Goal: Information Seeking & Learning: Learn about a topic

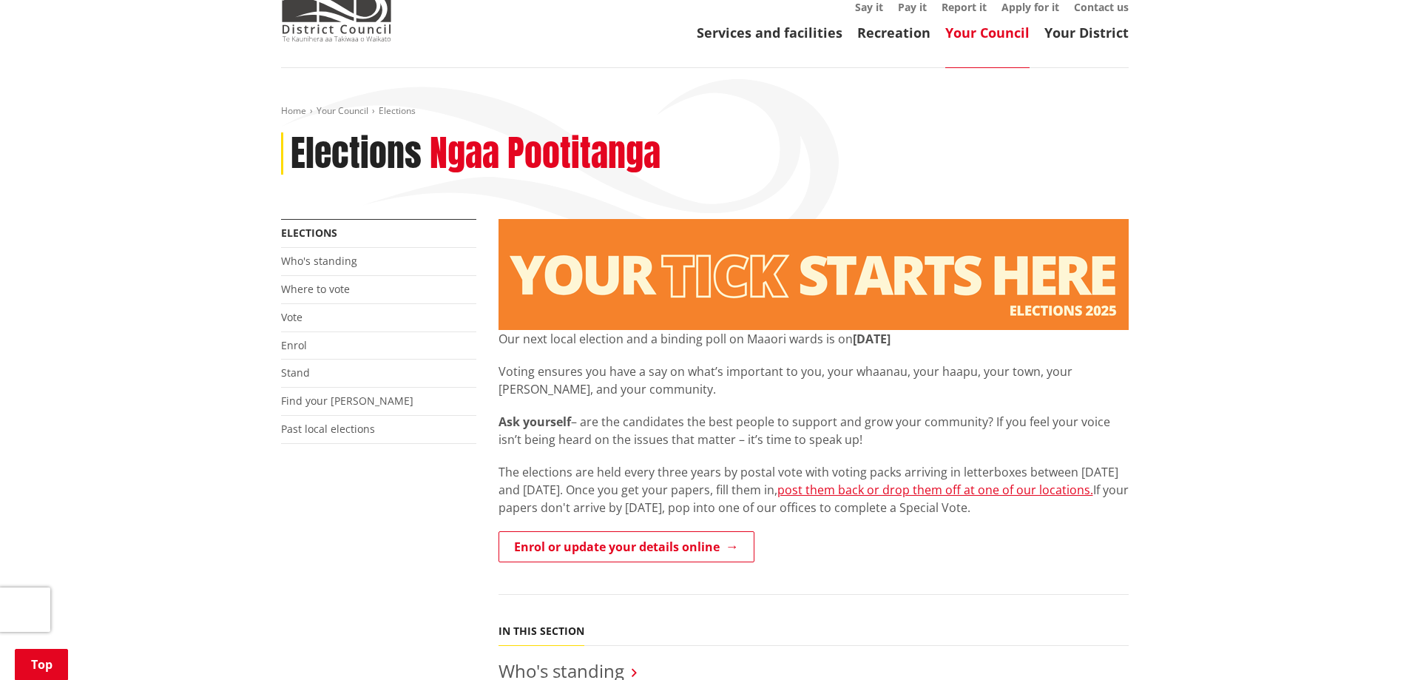
scroll to position [222, 0]
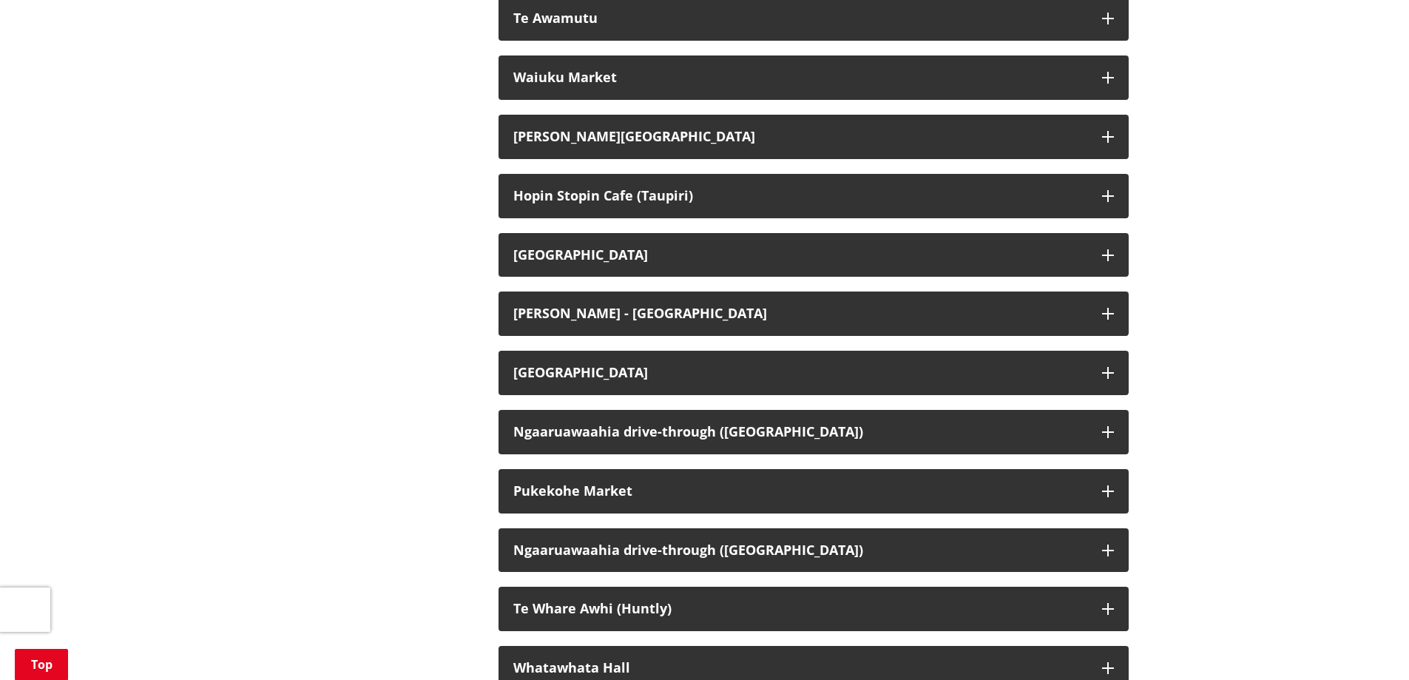
scroll to position [3107, 0]
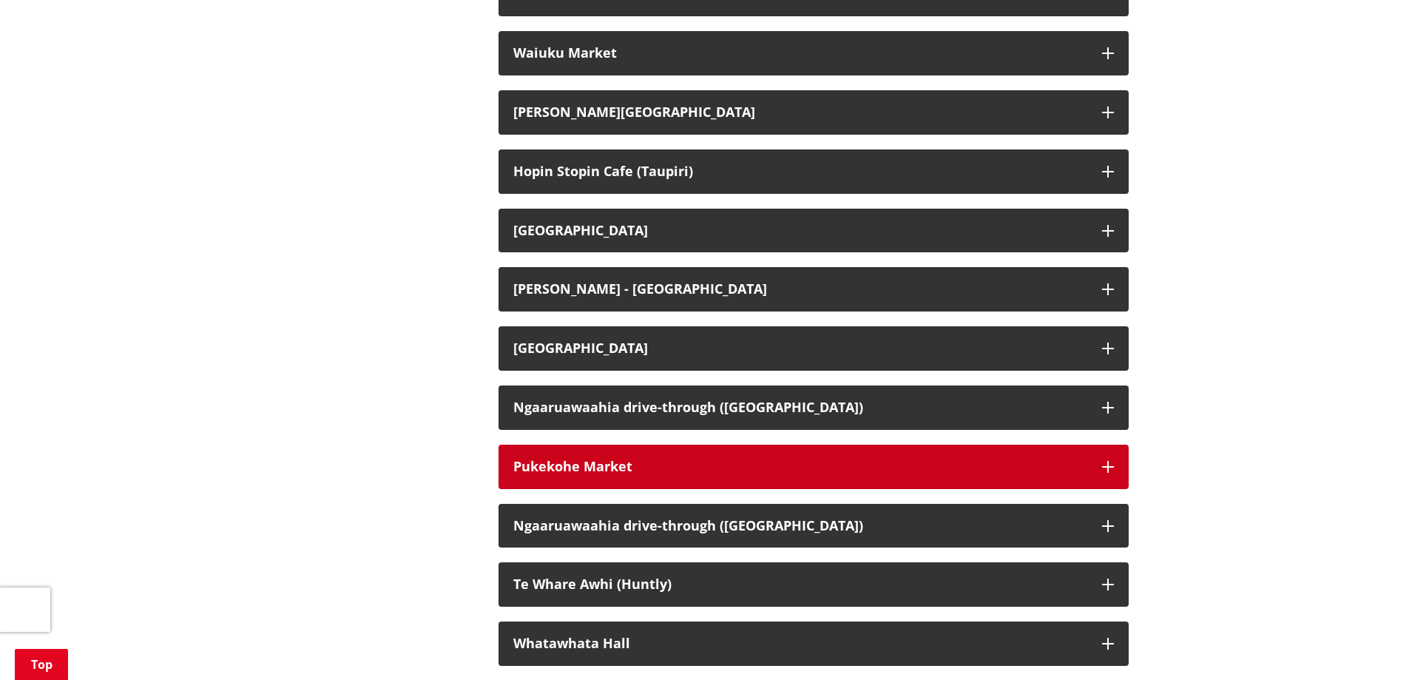
click at [583, 460] on div "Pukekohe Market" at bounding box center [800, 466] width 574 height 15
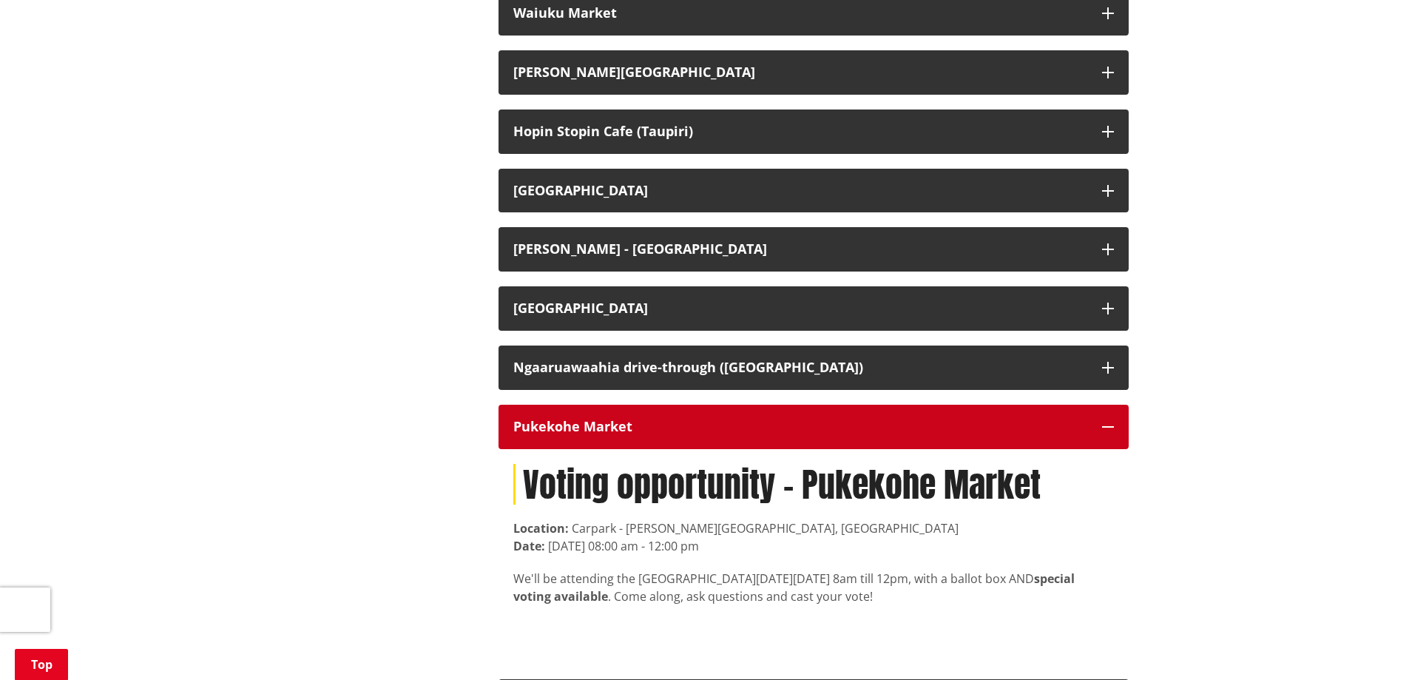
scroll to position [3181, 0]
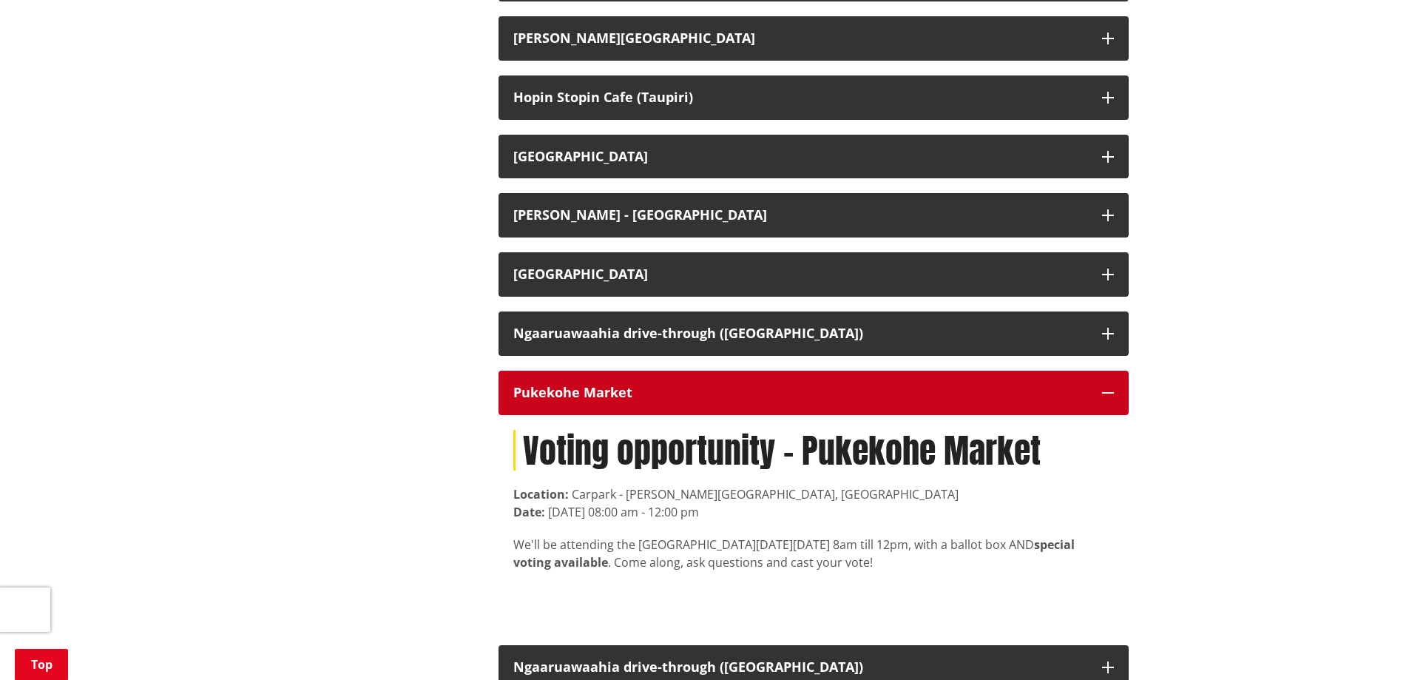
click at [643, 388] on div "Pukekohe Market" at bounding box center [800, 392] width 574 height 15
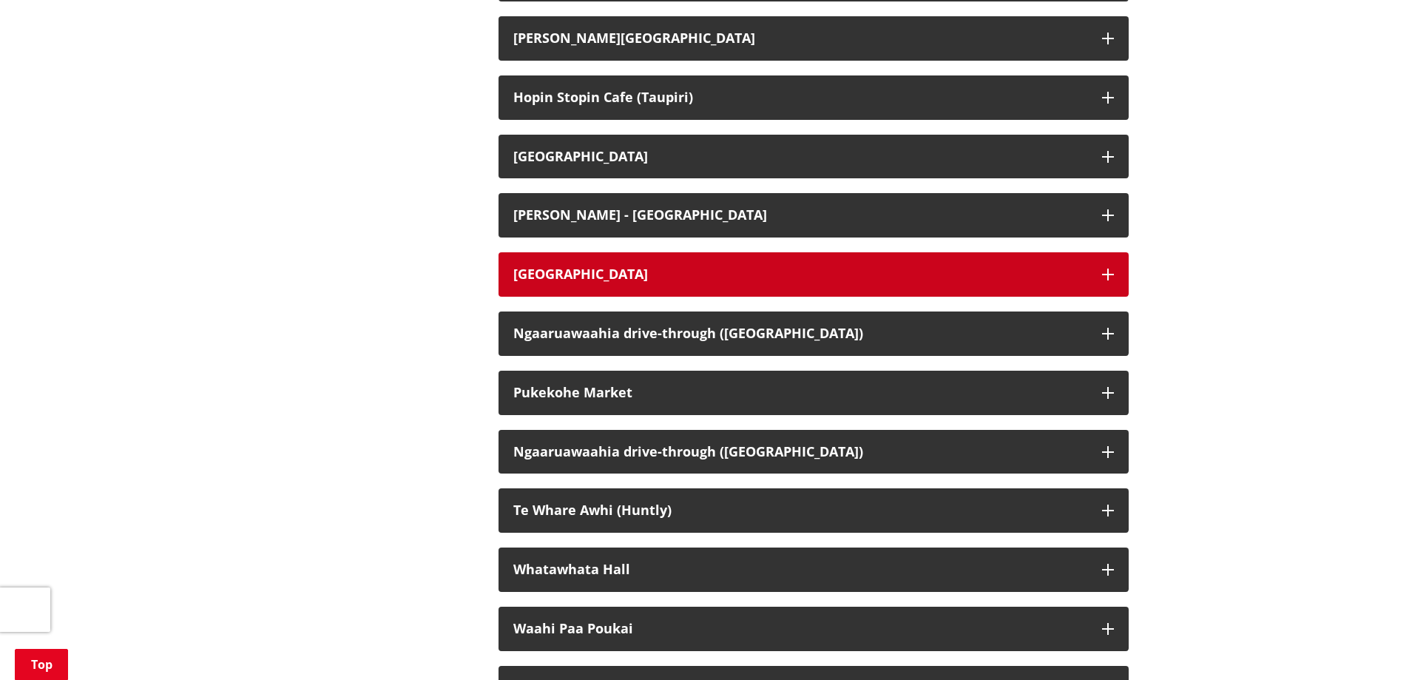
click at [537, 267] on div "Meremere Library" at bounding box center [800, 274] width 574 height 15
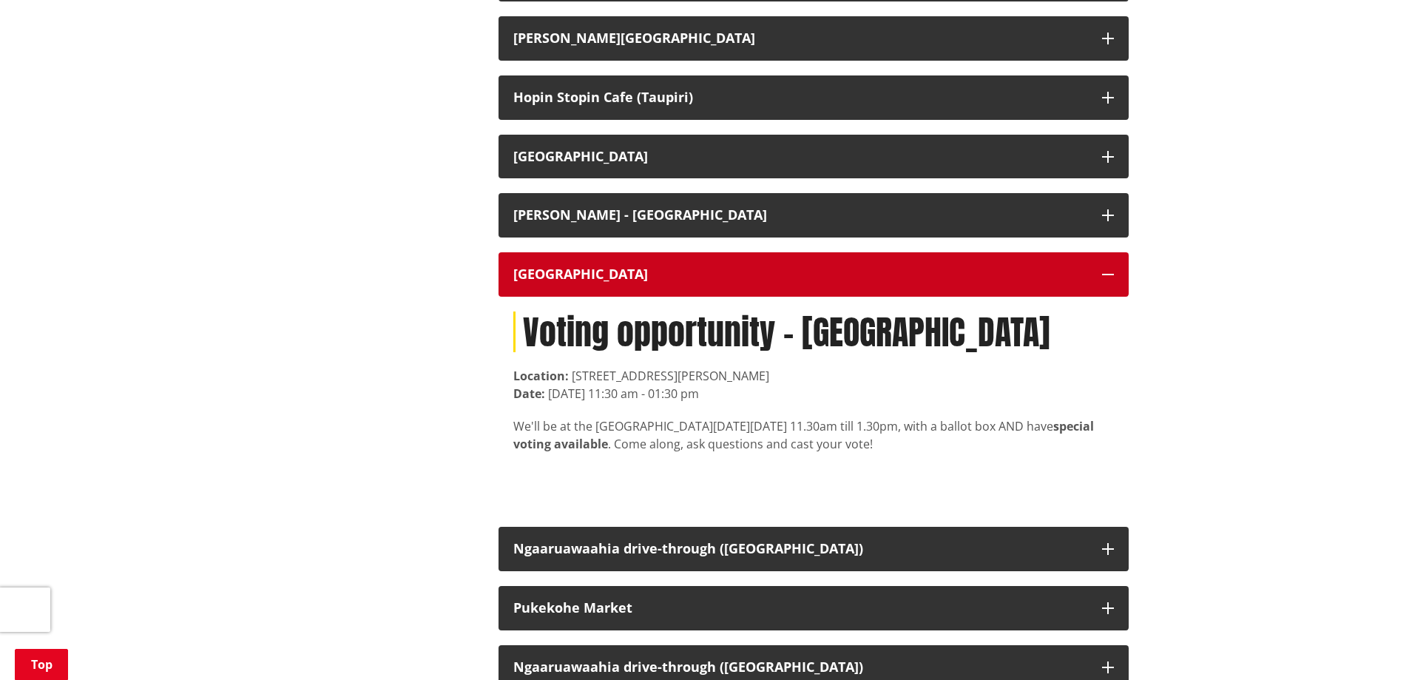
click at [554, 267] on div "Meremere Library" at bounding box center [800, 274] width 574 height 15
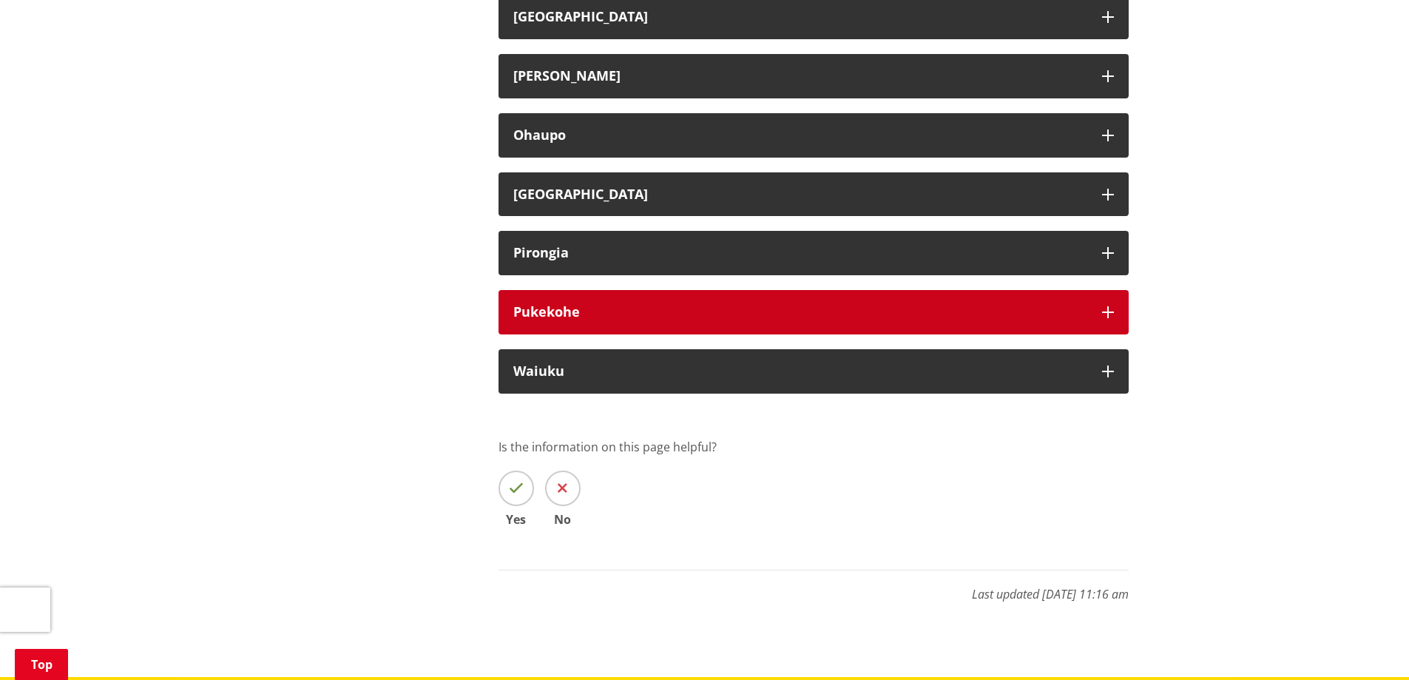
scroll to position [4069, 0]
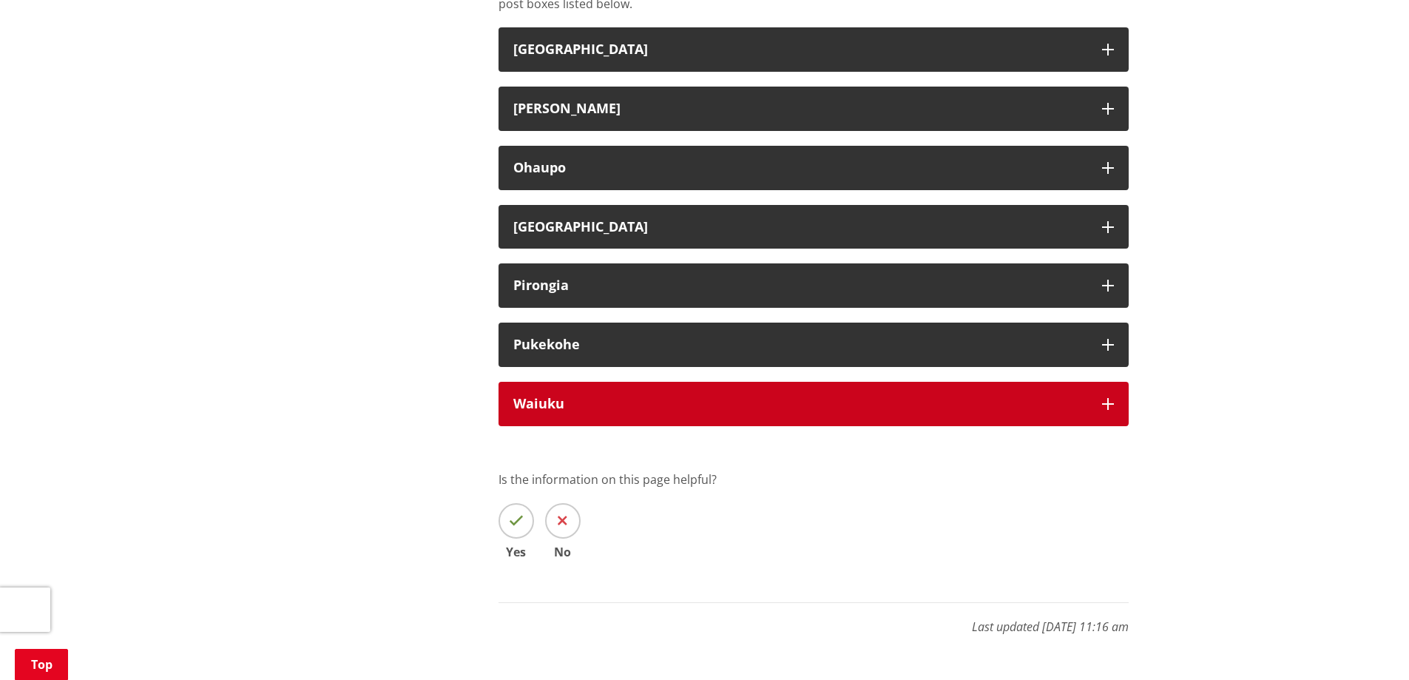
click at [552, 394] on strong "Waiuku" at bounding box center [538, 403] width 51 height 18
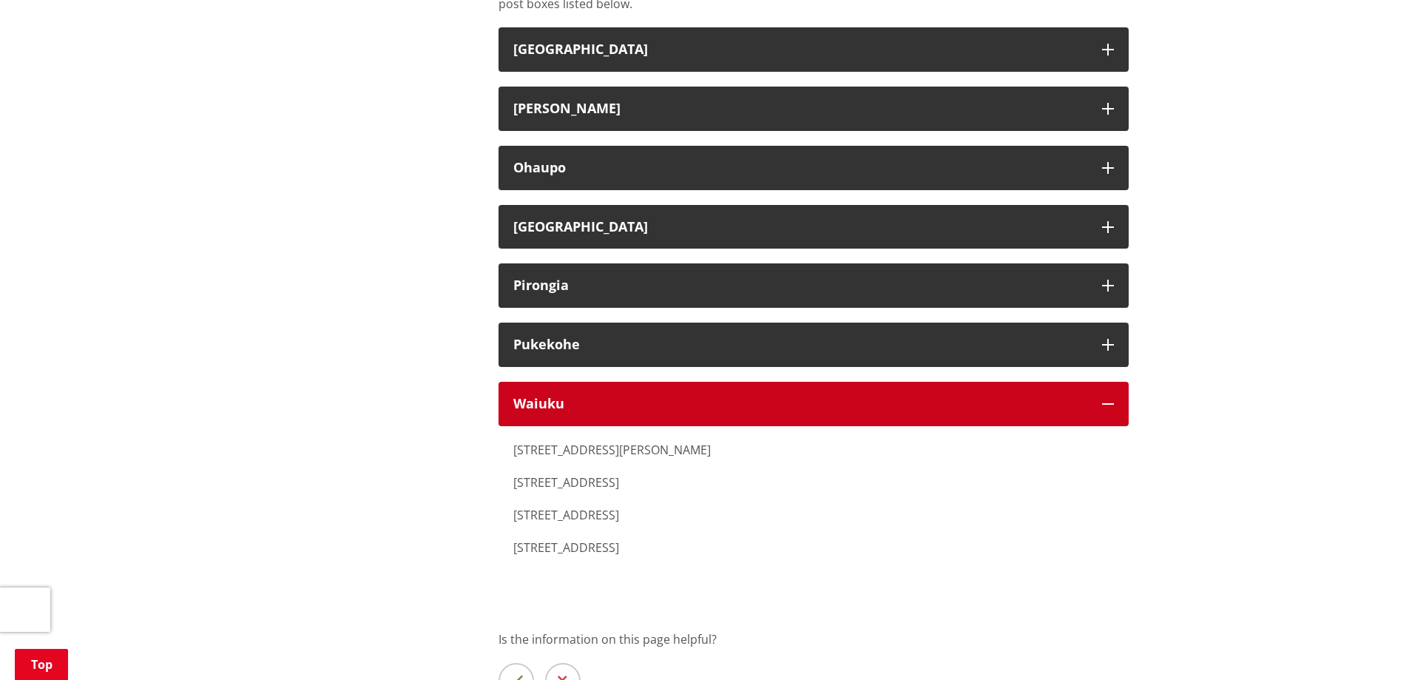
click at [545, 396] on strong "Waiuku" at bounding box center [538, 403] width 51 height 18
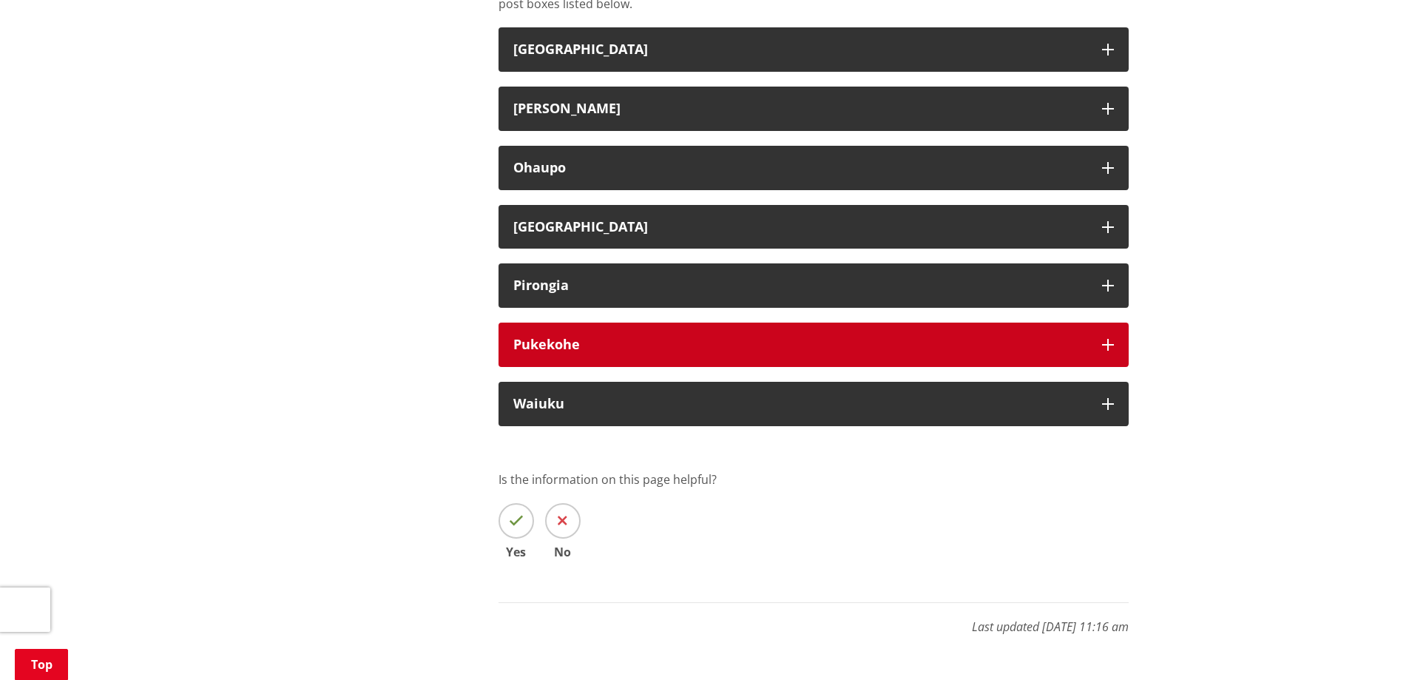
click at [544, 335] on strong "Pukekohe" at bounding box center [546, 344] width 67 height 18
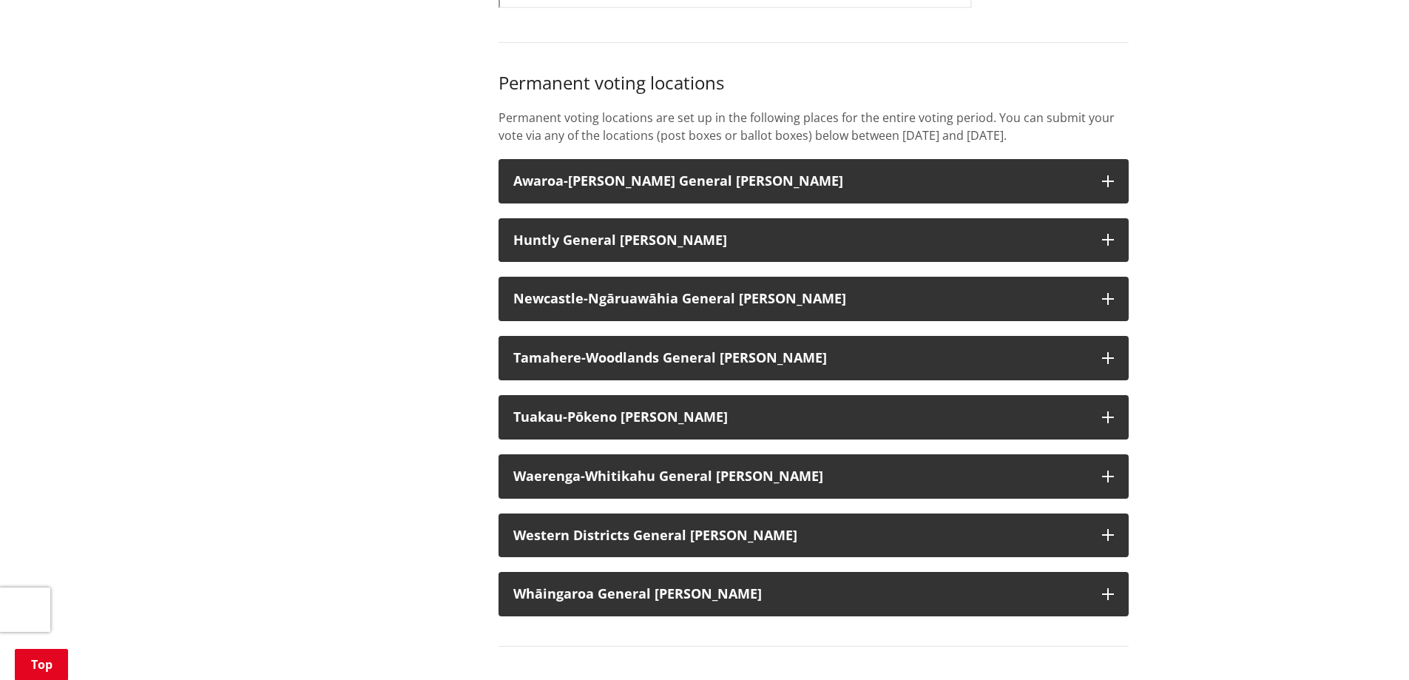
scroll to position [1110, 0]
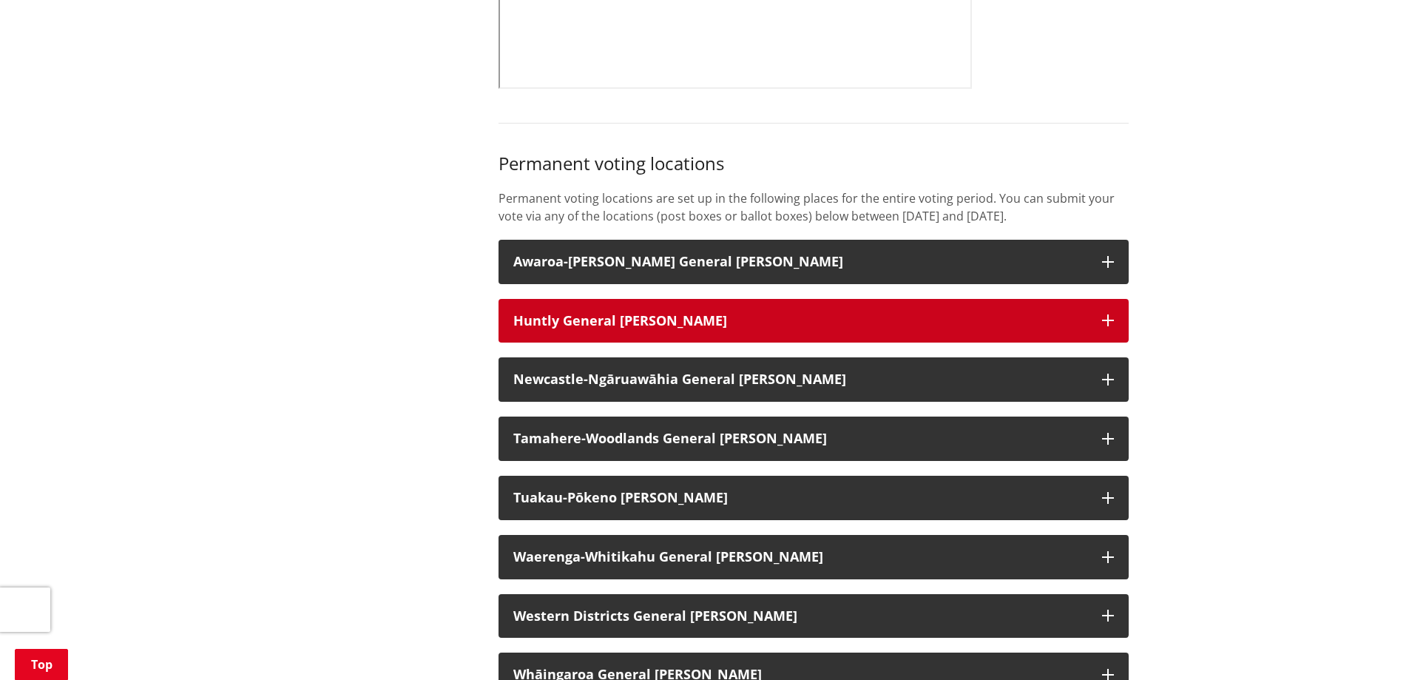
click at [573, 314] on h3 "Huntly General Ward" at bounding box center [800, 321] width 574 height 15
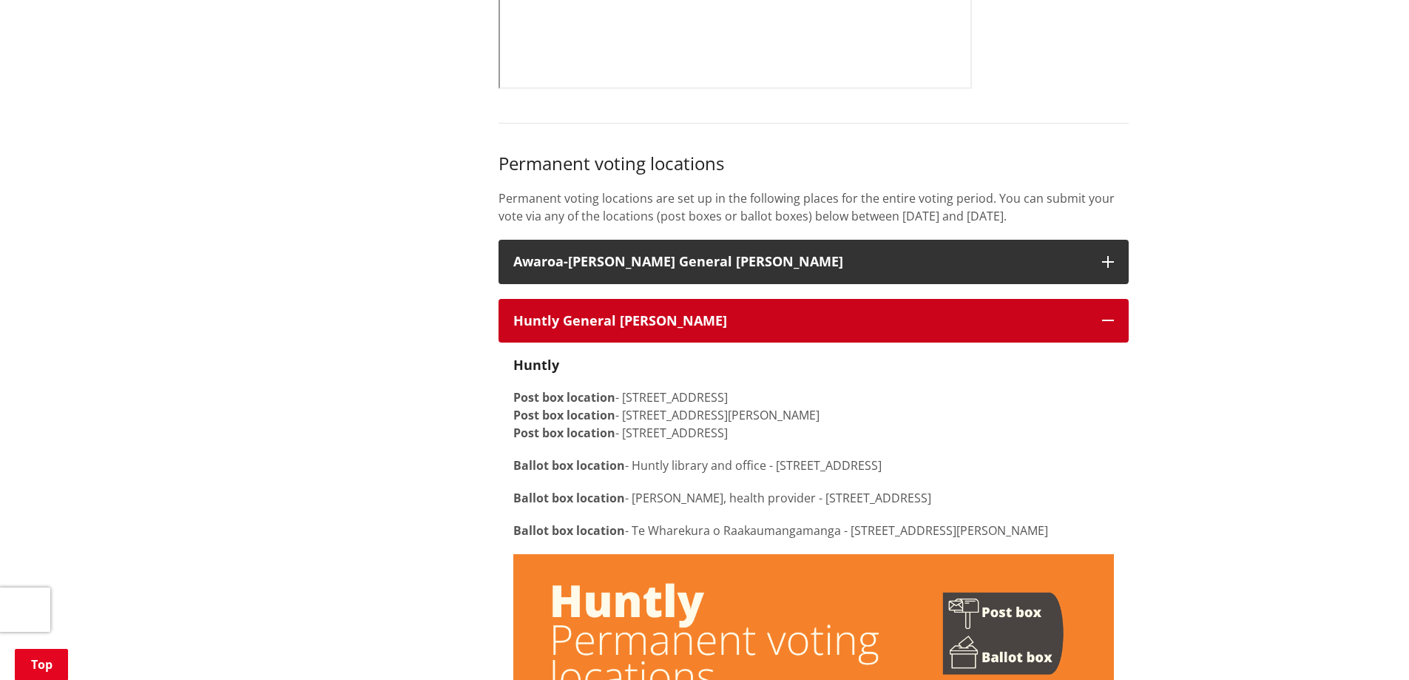
click at [573, 314] on h3 "Huntly General Ward" at bounding box center [800, 321] width 574 height 15
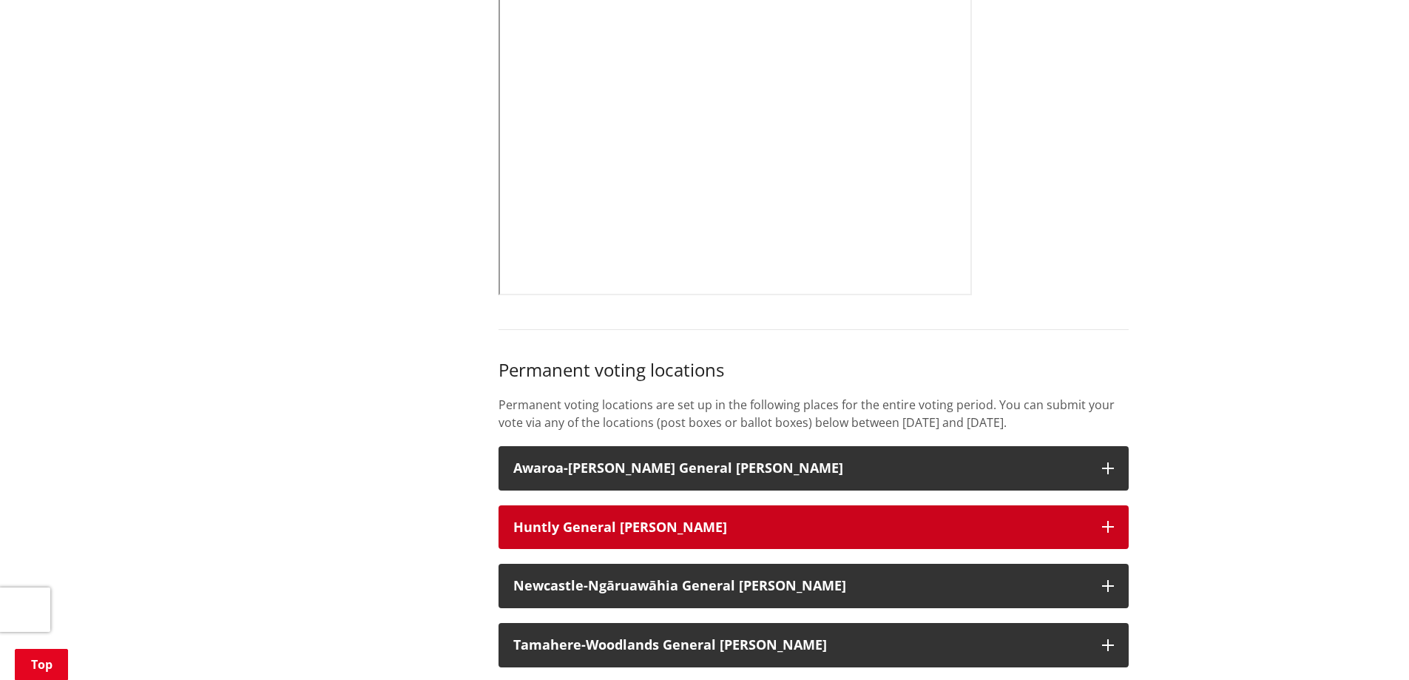
scroll to position [666, 0]
